Goal: Task Accomplishment & Management: Manage account settings

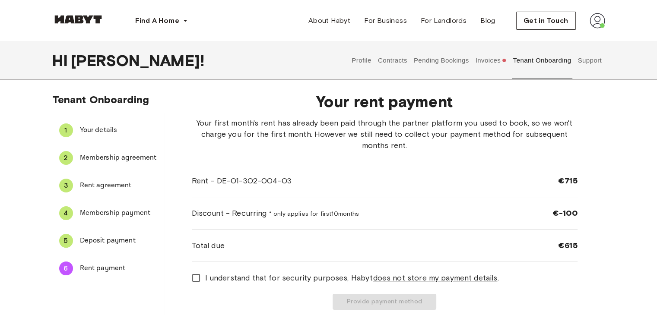
drag, startPoint x: 0, startPoint y: 0, endPoint x: 592, endPoint y: 63, distance: 594.9
click at [592, 63] on button "Support" at bounding box center [589, 60] width 26 height 38
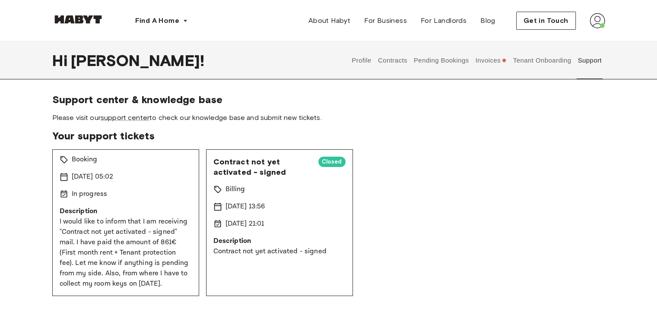
click at [141, 189] on div "Inquiry about booked apartment in Berlin Open Booking 16 Sep 2025 05:02 In prog…" at bounding box center [125, 222] width 147 height 147
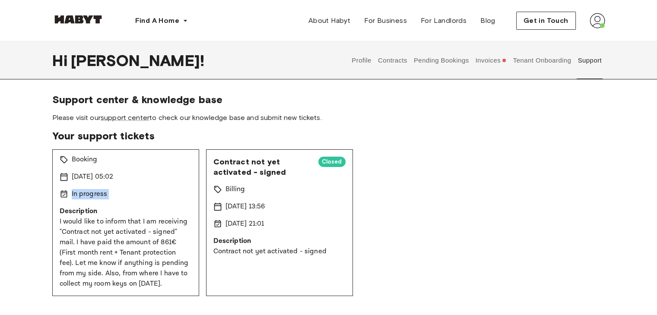
click at [141, 189] on div "Inquiry about booked apartment in Berlin Open Booking 16 Sep 2025 05:02 In prog…" at bounding box center [125, 222] width 147 height 147
click at [424, 219] on div "Inquiry about booked apartment in [GEOGRAPHIC_DATA] Open Booking [DATE] 05:02 I…" at bounding box center [328, 222] width 553 height 147
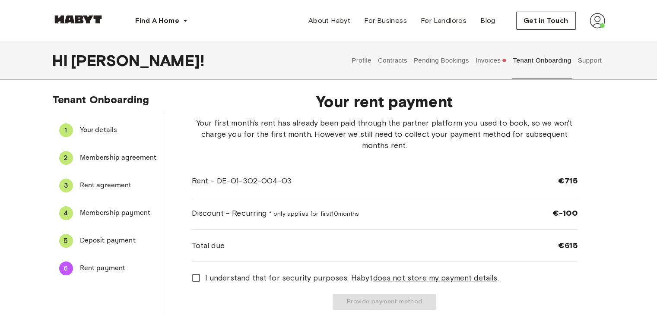
click at [592, 63] on button "Support" at bounding box center [589, 60] width 26 height 38
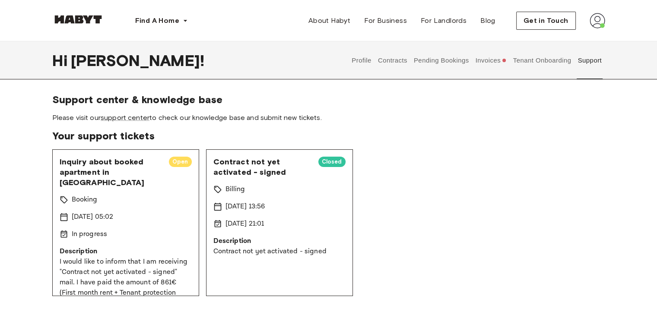
click at [414, 187] on div "Inquiry about booked apartment in [GEOGRAPHIC_DATA] Open Booking [DATE] 05:02 I…" at bounding box center [328, 222] width 553 height 147
click at [325, 157] on div "Closed" at bounding box center [331, 162] width 27 height 10
click at [363, 63] on button "Profile" at bounding box center [362, 60] width 22 height 38
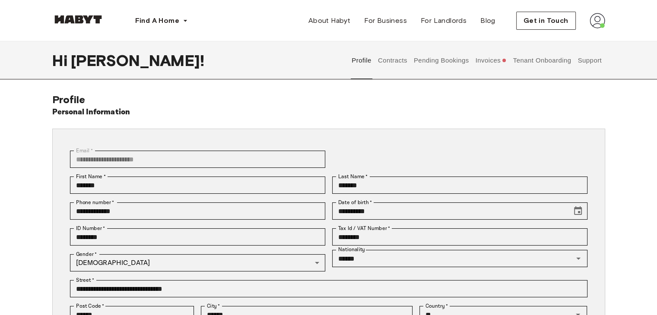
drag, startPoint x: 411, startPoint y: 52, endPoint x: 392, endPoint y: 61, distance: 21.4
click at [392, 61] on div "Profile Contracts Pending Bookings Invoices Tenant Onboarding Support" at bounding box center [476, 60] width 256 height 38
click at [392, 61] on button "Contracts" at bounding box center [393, 60] width 32 height 38
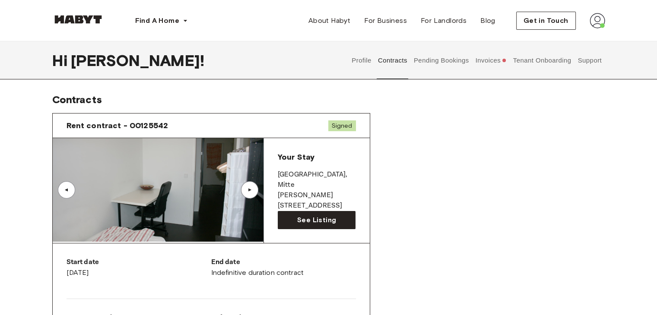
click at [591, 61] on button "Support" at bounding box center [589, 60] width 26 height 38
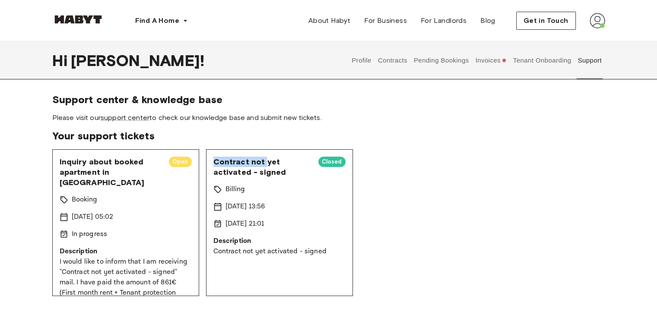
drag, startPoint x: 214, startPoint y: 157, endPoint x: 264, endPoint y: 163, distance: 50.8
click at [264, 163] on span "Contract not yet activated - signed" at bounding box center [262, 167] width 98 height 21
drag, startPoint x: 265, startPoint y: 163, endPoint x: 250, endPoint y: 171, distance: 17.0
click at [250, 171] on span "Contract not yet activated - signed" at bounding box center [262, 167] width 98 height 21
click at [390, 54] on button "Contracts" at bounding box center [393, 60] width 32 height 38
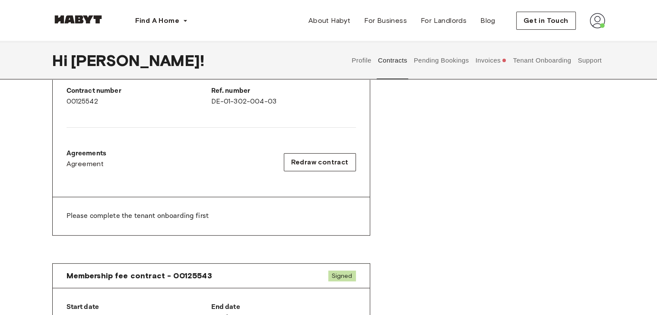
scroll to position [228, 0]
click at [141, 215] on p "Please complete the tenant onboarding first" at bounding box center [210, 215] width 289 height 10
click at [182, 216] on p "Please complete the tenant onboarding first" at bounding box center [210, 215] width 289 height 10
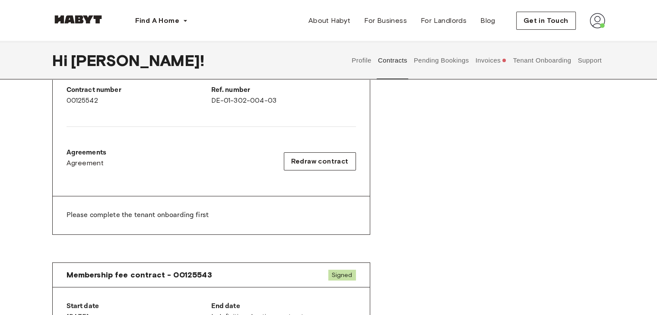
click at [235, 216] on p "Please complete the tenant onboarding first" at bounding box center [210, 215] width 289 height 10
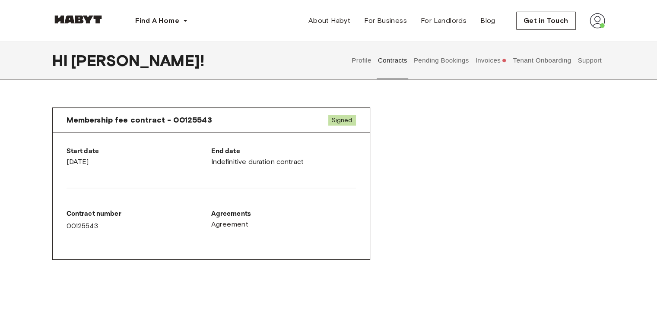
scroll to position [379, 0]
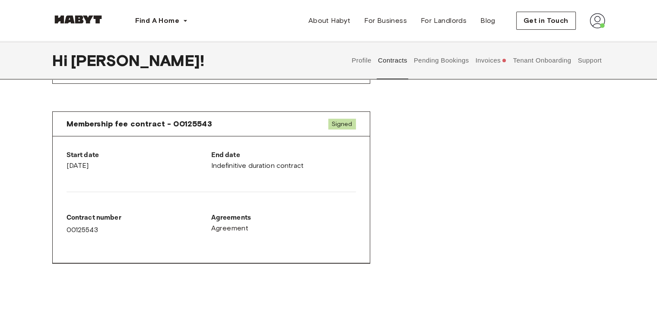
click at [422, 199] on div "Membership fee contract - 00125543 Signed Start date [DATE] End date Indefiniti…" at bounding box center [328, 194] width 553 height 180
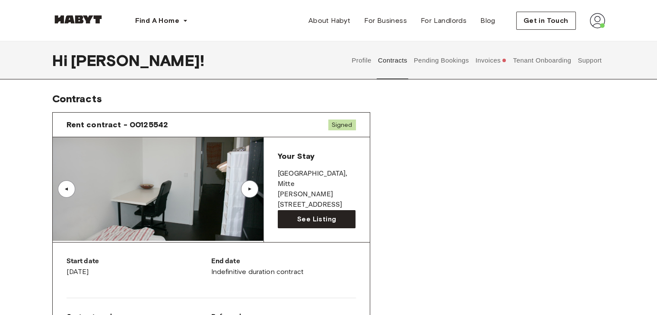
scroll to position [0, 0]
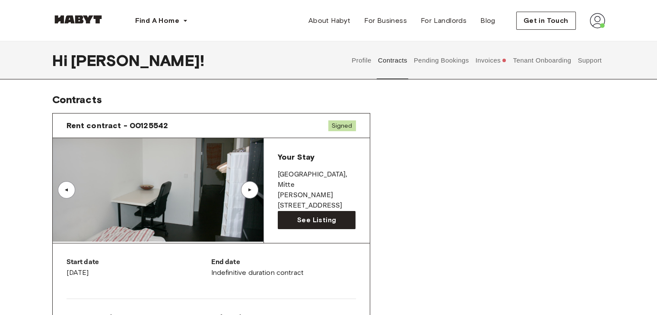
click at [425, 68] on button "Pending Bookings" at bounding box center [440, 60] width 57 height 38
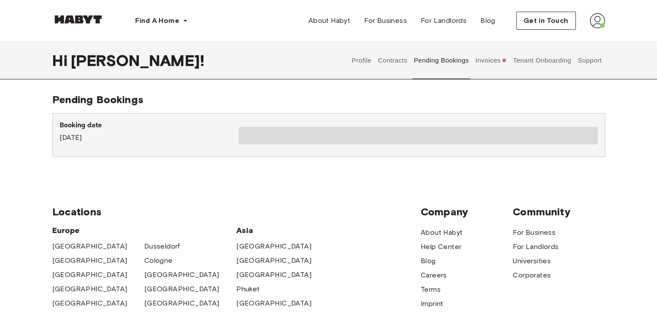
click at [538, 63] on button "Tenant Onboarding" at bounding box center [542, 60] width 60 height 38
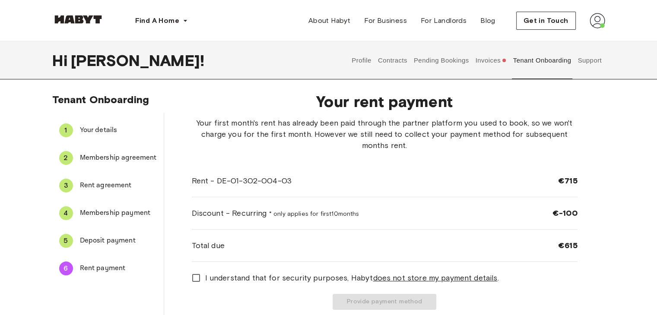
click at [126, 241] on span "Deposit payment" at bounding box center [118, 241] width 77 height 10
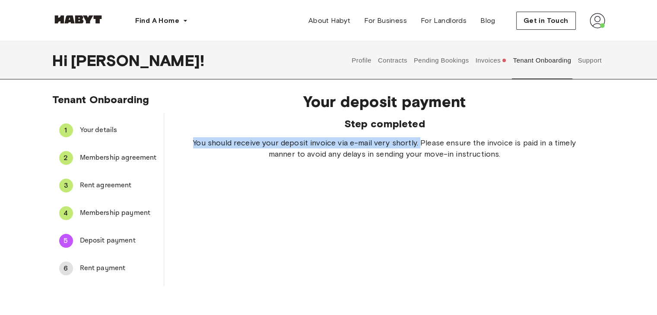
drag, startPoint x: 193, startPoint y: 144, endPoint x: 419, endPoint y: 139, distance: 225.9
click at [419, 139] on span "You should receive your deposit invoice via e-mail very shortly. Please ensure …" at bounding box center [385, 148] width 386 height 22
click at [125, 210] on span "Membership payment" at bounding box center [118, 213] width 77 height 10
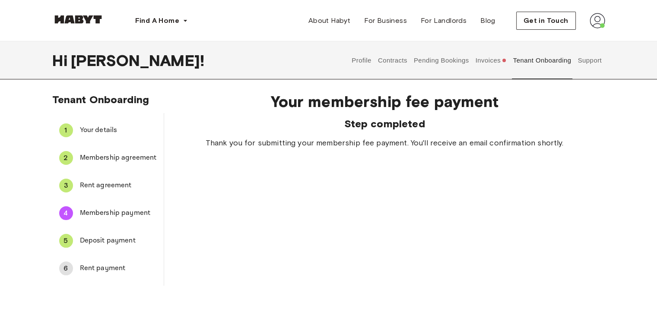
click at [499, 61] on button "Invoices" at bounding box center [490, 60] width 33 height 38
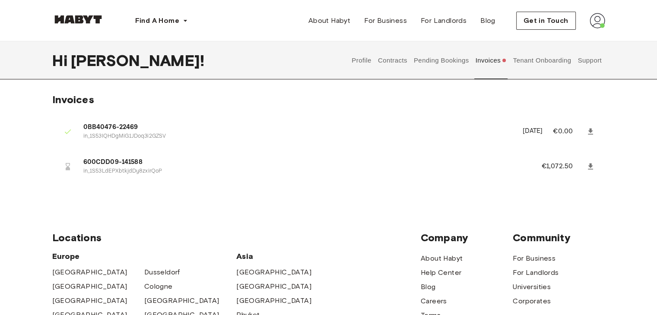
click at [448, 54] on button "Pending Bookings" at bounding box center [440, 60] width 57 height 38
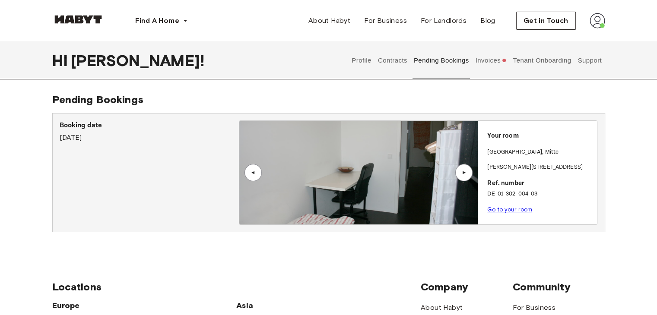
click at [395, 59] on button "Contracts" at bounding box center [393, 60] width 32 height 38
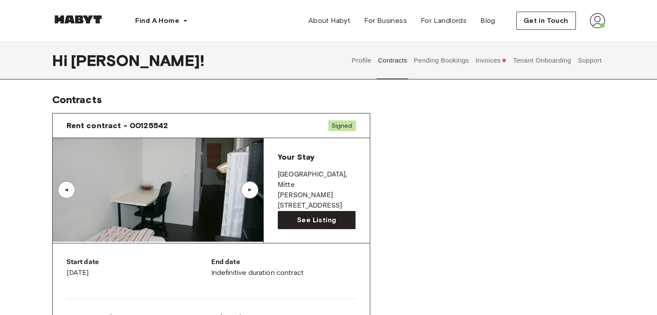
click at [366, 63] on button "Profile" at bounding box center [362, 60] width 22 height 38
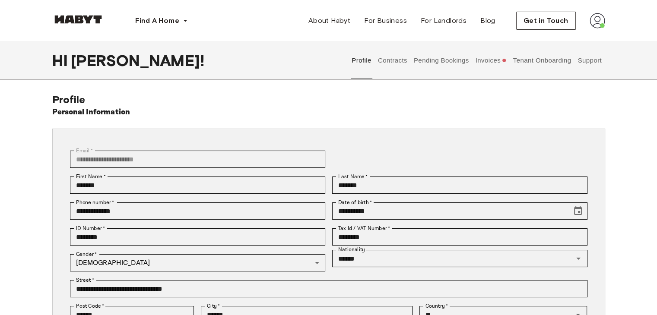
click at [541, 59] on button "Tenant Onboarding" at bounding box center [542, 60] width 60 height 38
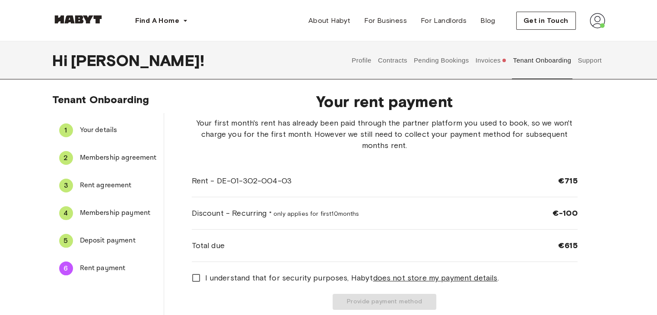
click at [598, 57] on button "Support" at bounding box center [589, 60] width 26 height 38
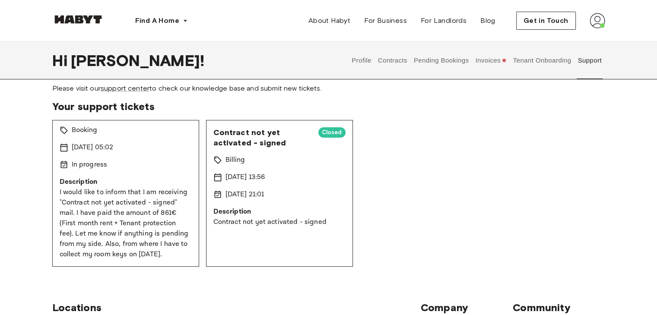
scroll to position [24, 0]
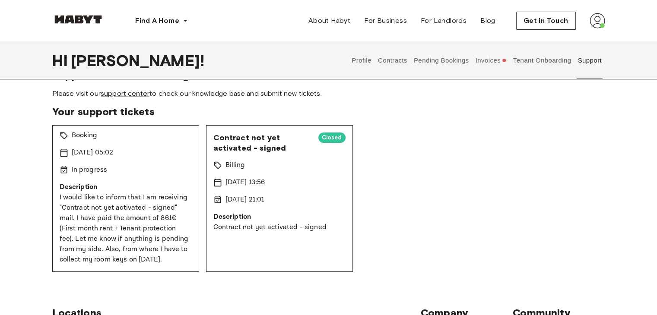
click at [604, 19] on img at bounding box center [597, 21] width 16 height 16
click at [572, 41] on span "Profile" at bounding box center [571, 40] width 22 height 10
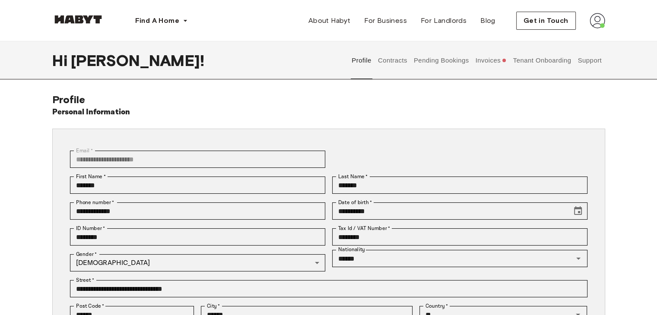
click at [492, 58] on button "Invoices" at bounding box center [490, 60] width 33 height 38
